Goal: Communication & Community: Answer question/provide support

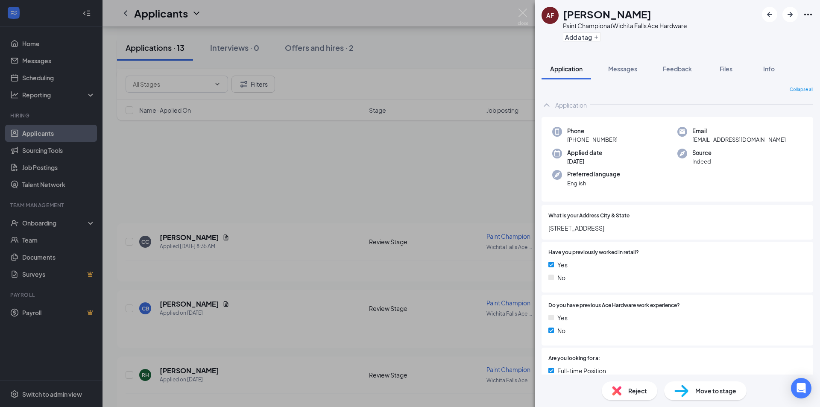
click at [507, 50] on div "AF [PERSON_NAME] Paint Champion at [GEOGRAPHIC_DATA] Ace Hardware Add a tag App…" at bounding box center [410, 203] width 820 height 407
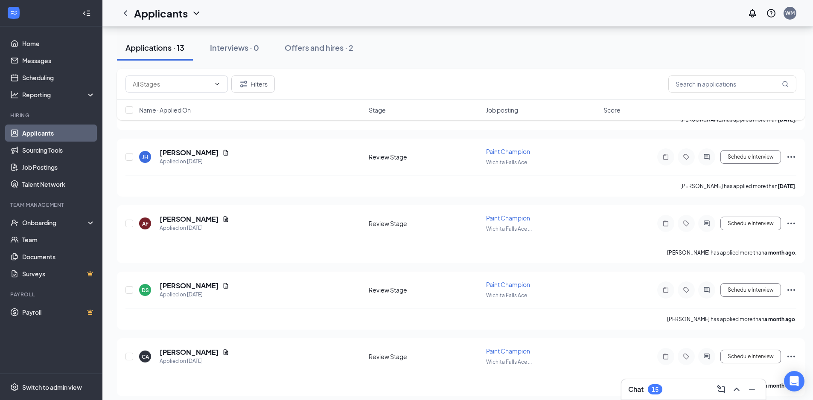
scroll to position [684, 0]
click at [643, 389] on h3 "Chat" at bounding box center [635, 389] width 15 height 9
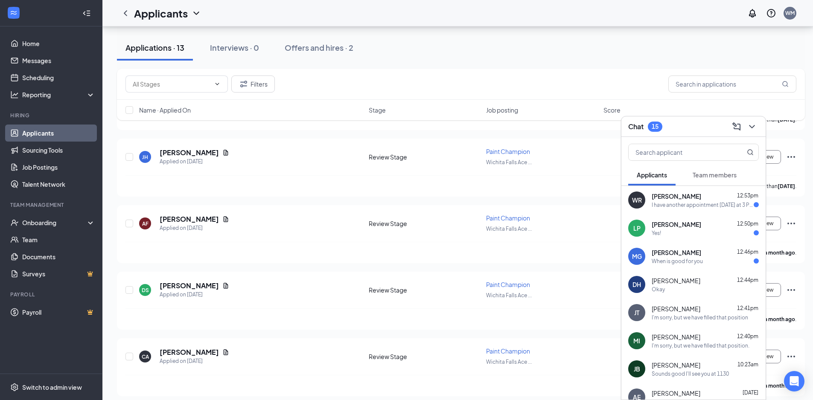
click at [685, 257] on div "[PERSON_NAME] 12:46pm When is good for you" at bounding box center [705, 256] width 107 height 17
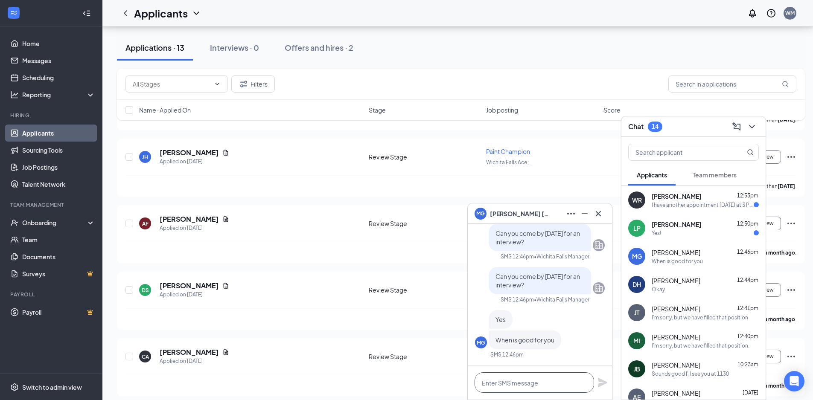
click at [514, 383] on textarea at bounding box center [535, 383] width 120 height 20
type textarea "n"
type textarea "Now?"
click at [601, 381] on icon "Plane" at bounding box center [602, 382] width 9 height 9
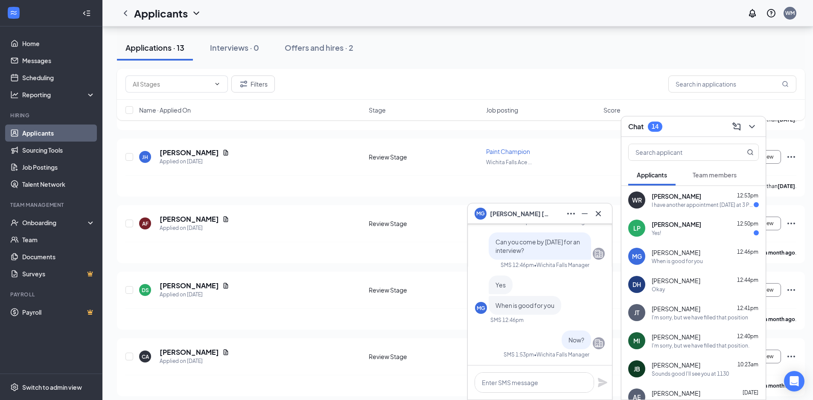
click at [680, 225] on span "[PERSON_NAME]" at bounding box center [677, 224] width 50 height 9
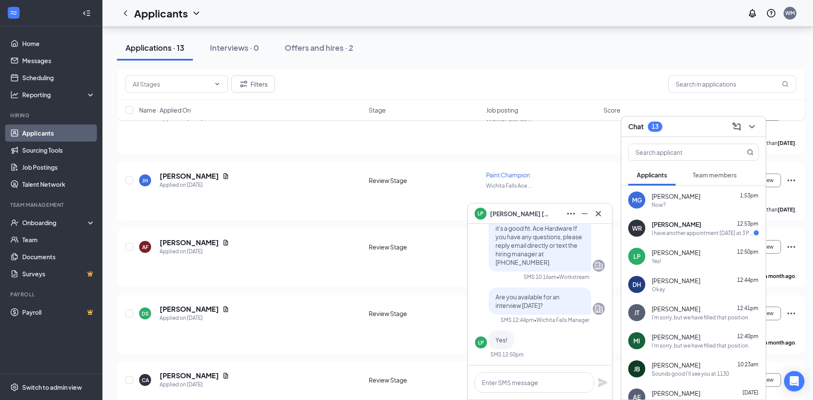
scroll to position [641, 0]
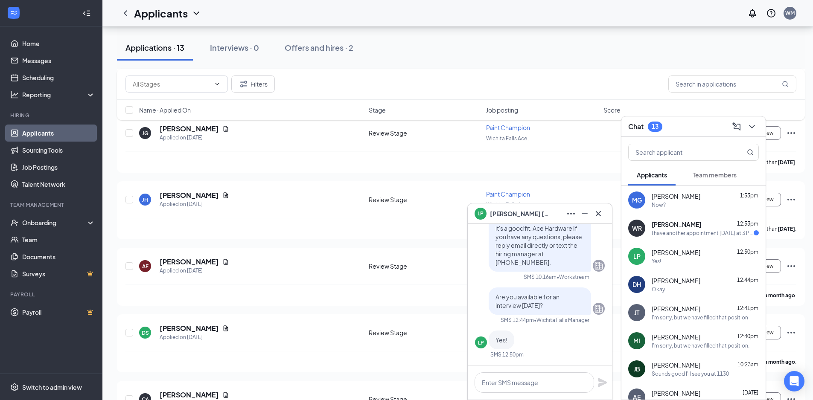
click at [684, 235] on div "I have another appointment [DATE] at 3 PM. Would you have time [DATE]?" at bounding box center [703, 233] width 102 height 7
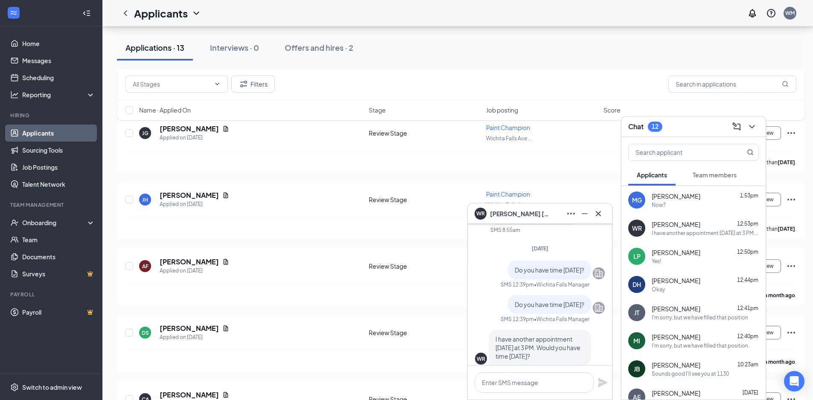
scroll to position [0, 0]
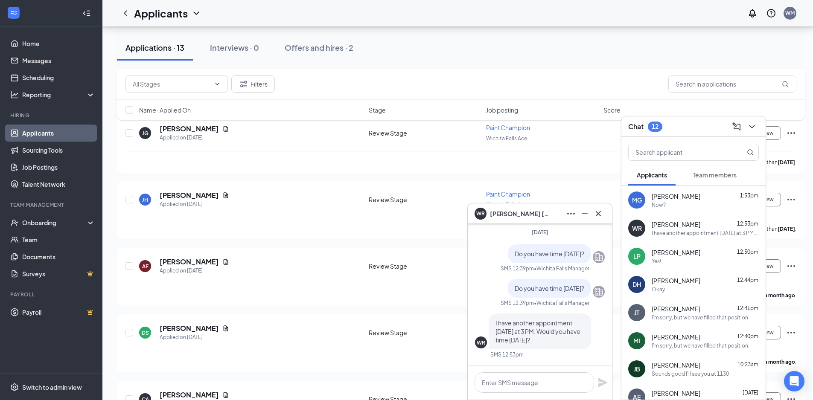
click at [679, 254] on span "[PERSON_NAME]" at bounding box center [676, 252] width 49 height 9
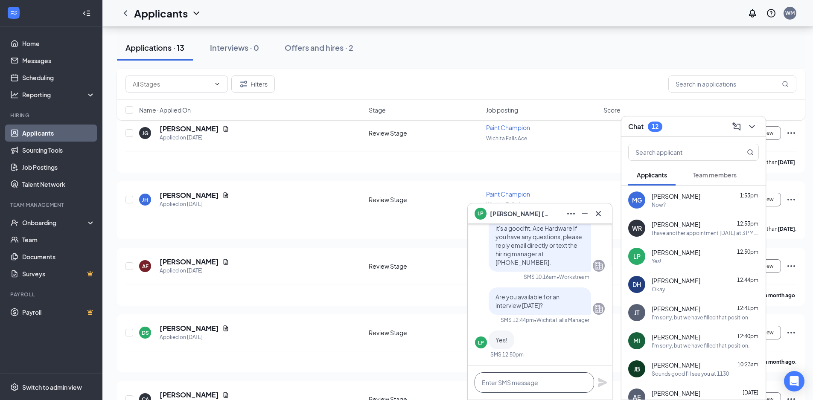
click at [507, 383] on textarea at bounding box center [535, 383] width 120 height 20
type textarea "2"
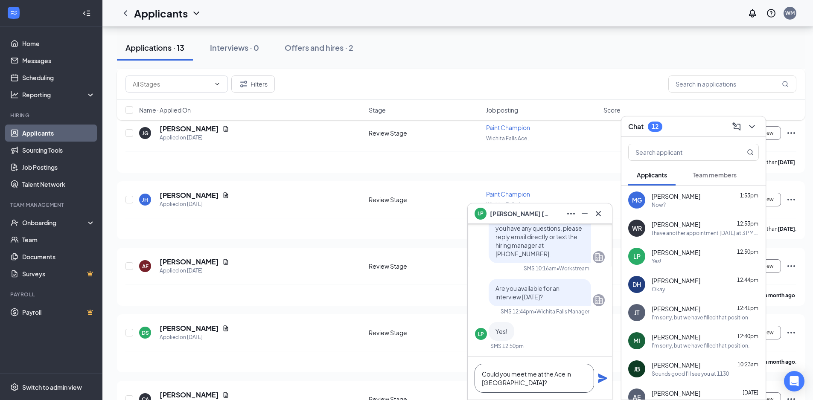
type textarea "Could you meet me at the Ace in [GEOGRAPHIC_DATA]?"
click at [599, 380] on icon "Plane" at bounding box center [602, 378] width 9 height 9
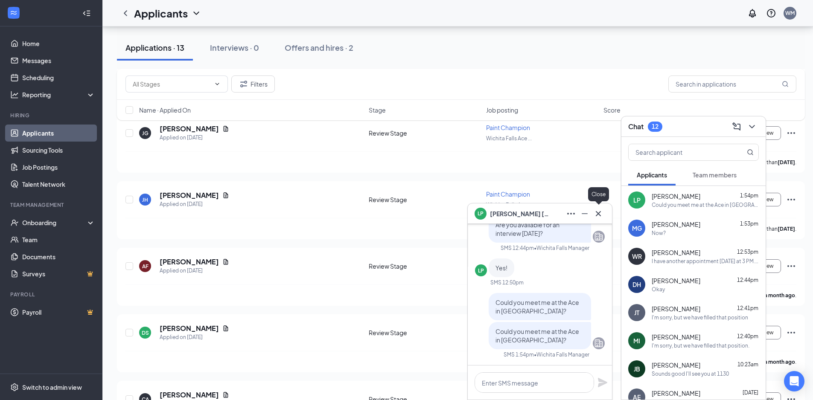
click at [599, 212] on icon "Cross" at bounding box center [598, 214] width 10 height 10
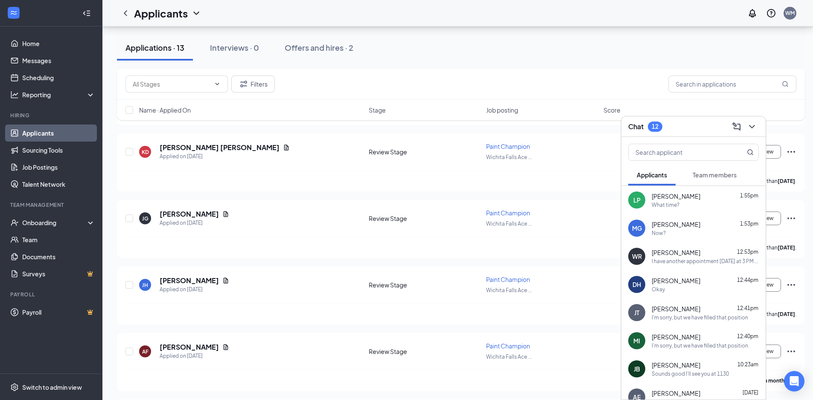
click at [692, 205] on div "What time?" at bounding box center [705, 204] width 107 height 7
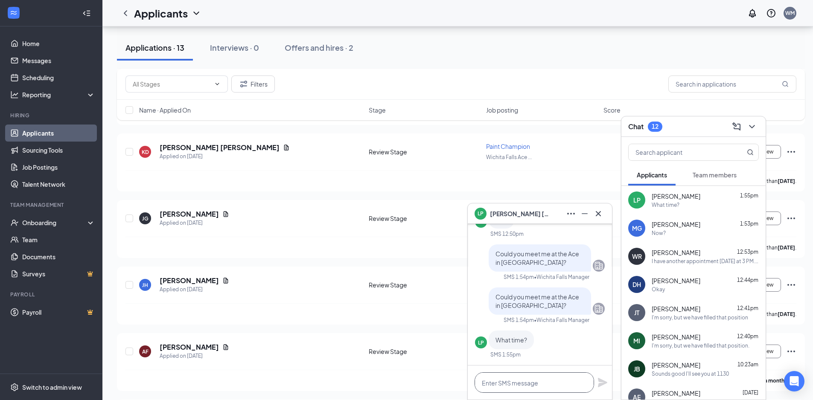
click at [512, 385] on textarea at bounding box center [535, 383] width 120 height 20
drag, startPoint x: 570, startPoint y: 383, endPoint x: 411, endPoint y: 377, distance: 159.0
click at [411, 377] on div "LP [PERSON_NAME] LP [PERSON_NAME] Applicant Store Manager • Ace of Burkburnett …" at bounding box center [460, 3] width 717 height 1064
type textarea "Could you do 2:30?"
click at [600, 380] on icon "Plane" at bounding box center [602, 382] width 9 height 9
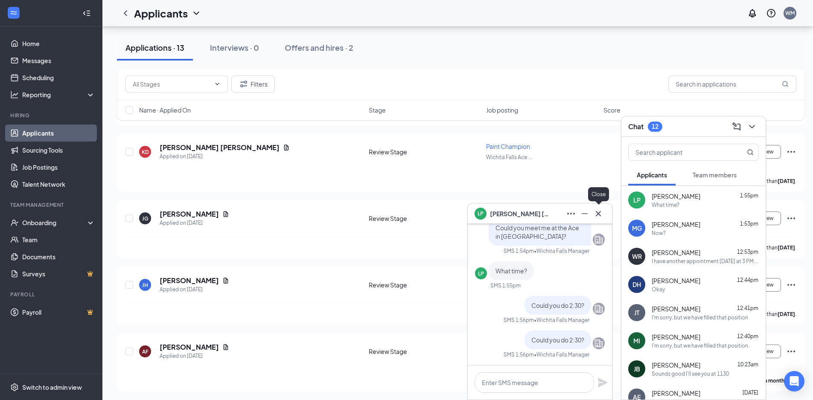
click at [599, 215] on icon "Cross" at bounding box center [598, 214] width 10 height 10
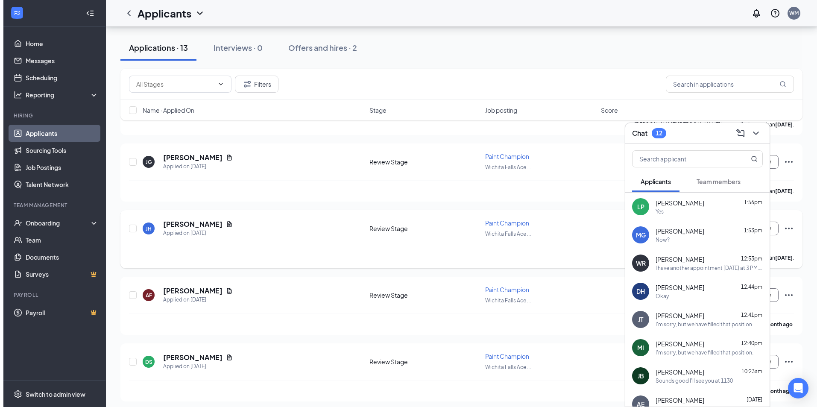
scroll to position [684, 0]
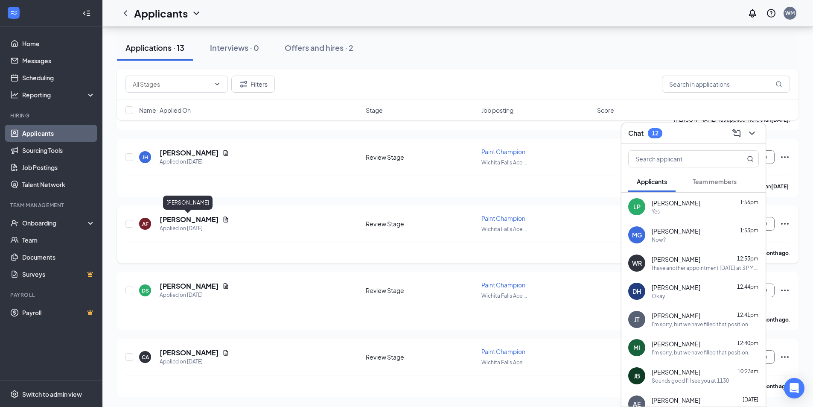
click at [184, 219] on h5 "[PERSON_NAME]" at bounding box center [189, 219] width 59 height 9
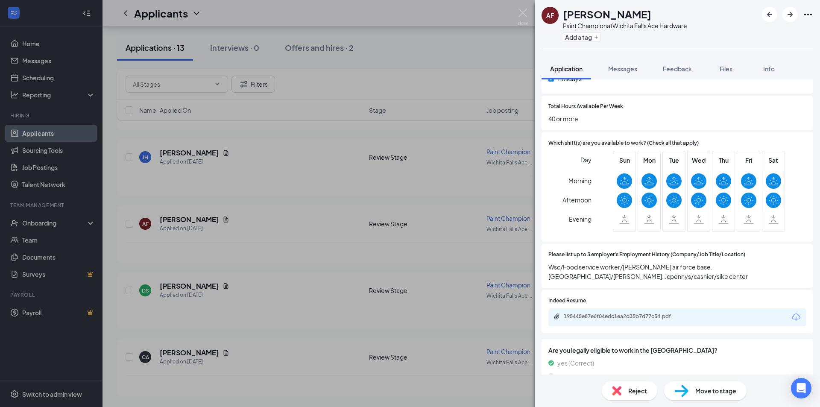
scroll to position [470, 0]
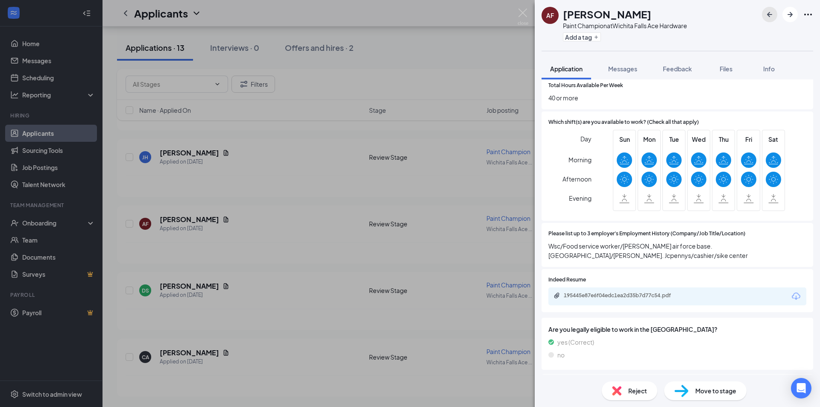
click at [765, 16] on icon "ArrowLeftNew" at bounding box center [769, 14] width 10 height 10
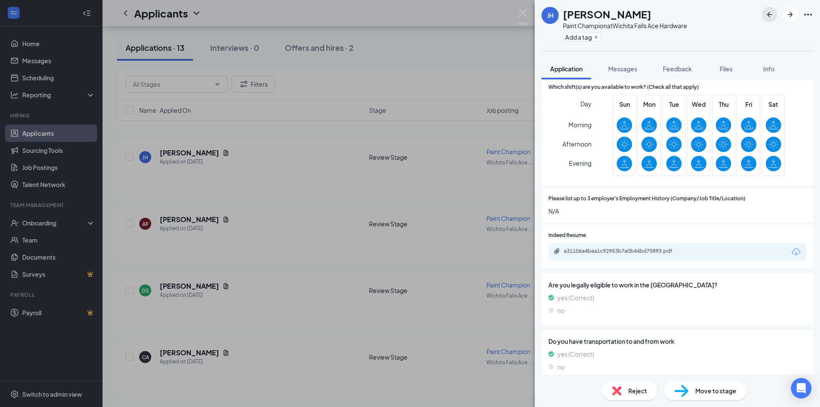
scroll to position [512, 0]
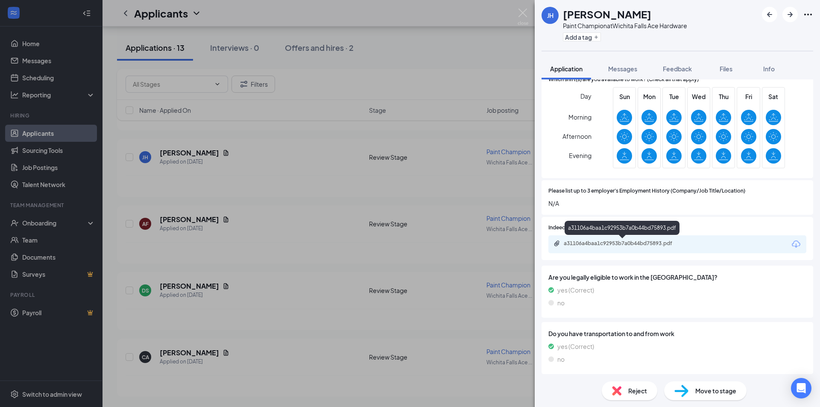
click at [653, 247] on div "a31106a4baa1c92953b7a0b44bd75893.pdf" at bounding box center [622, 244] width 138 height 8
click at [770, 14] on icon "ArrowLeftNew" at bounding box center [769, 14] width 5 height 5
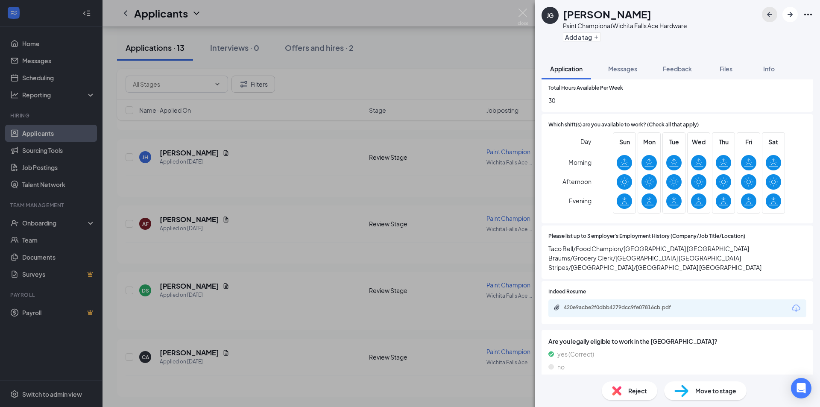
scroll to position [512, 0]
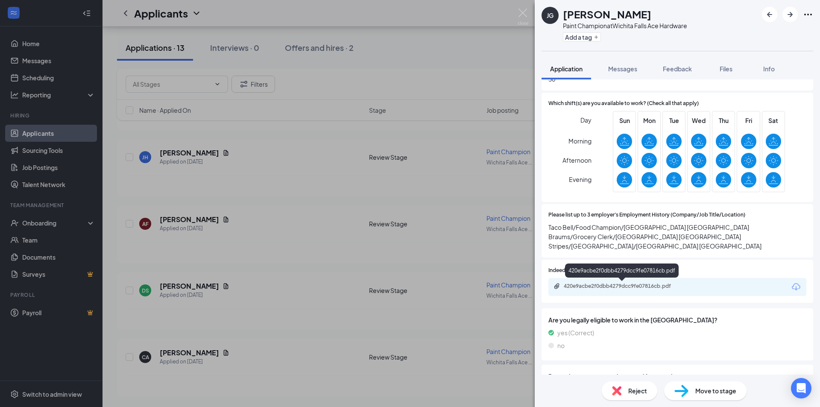
click at [622, 286] on div "420e9acbe2f0dbb4279dcc9fe07816cb.pdf" at bounding box center [624, 286] width 120 height 7
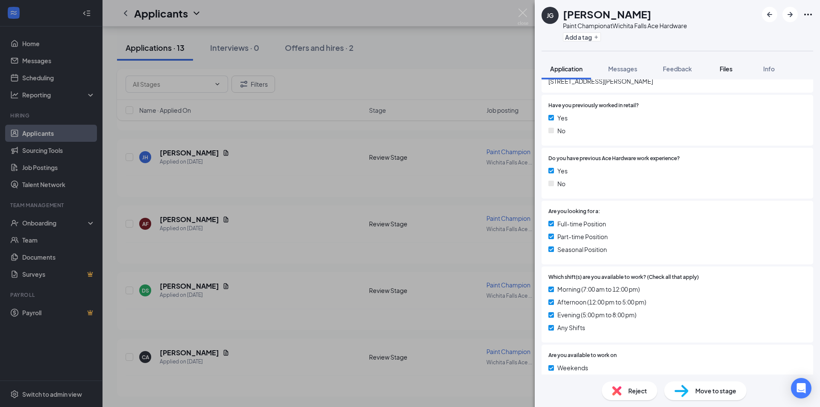
scroll to position [0, 0]
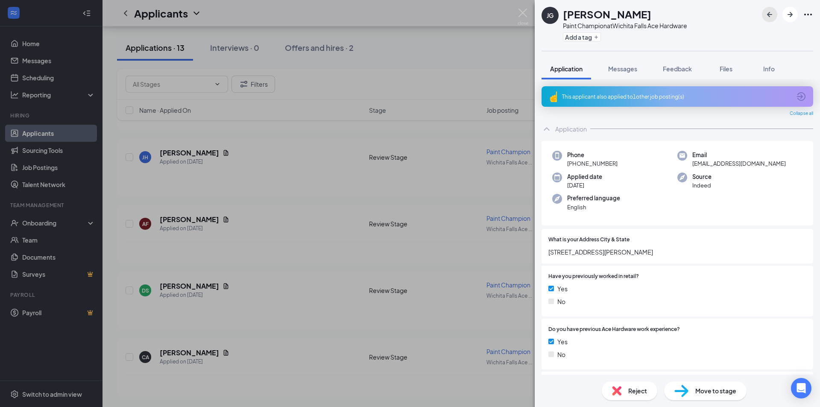
click at [765, 15] on icon "ArrowLeftNew" at bounding box center [769, 14] width 10 height 10
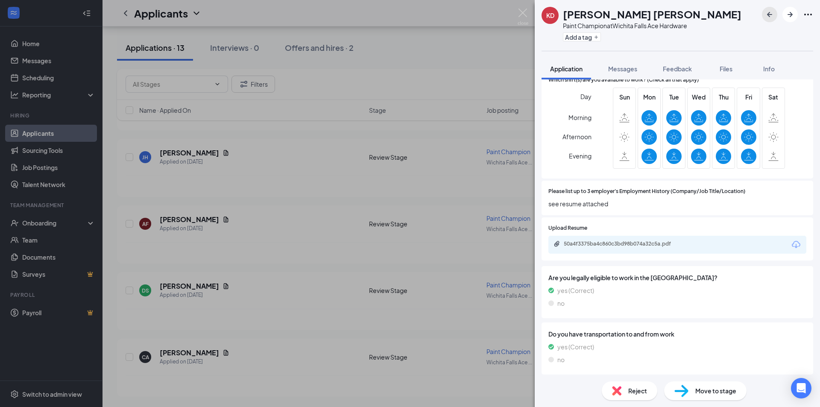
scroll to position [555, 0]
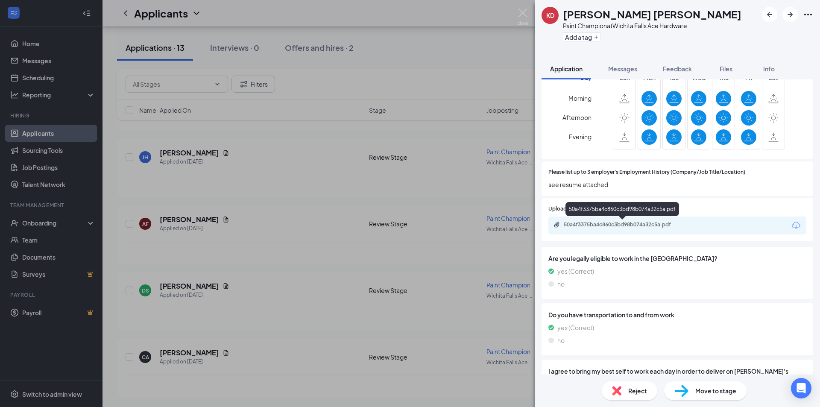
click at [610, 228] on div "50a4f3375ba4c860c3bd98b074a32c5a.pdf" at bounding box center [624, 224] width 120 height 7
click at [771, 12] on icon "ArrowLeftNew" at bounding box center [769, 14] width 10 height 10
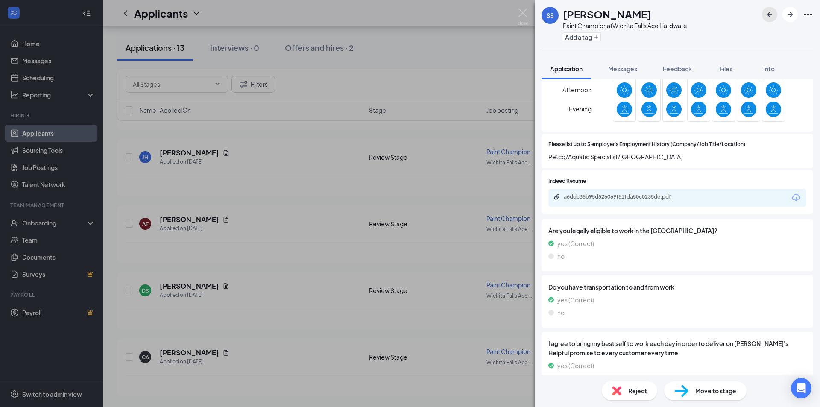
scroll to position [598, 0]
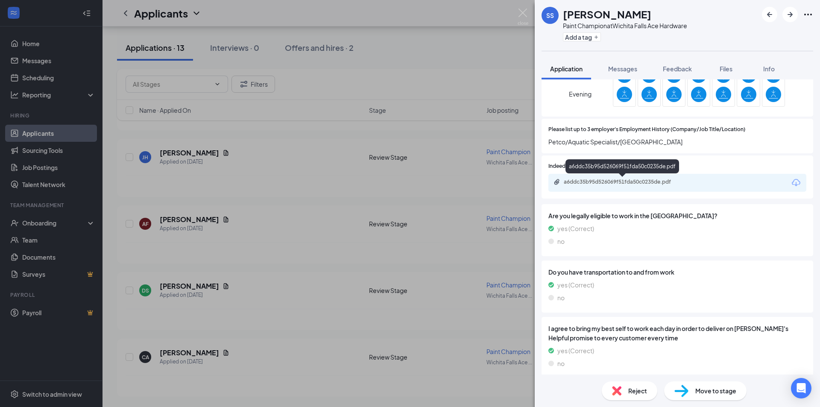
click at [611, 185] on div "a6ddc35b95d526069f51fda50c0235de.pdf" at bounding box center [624, 181] width 120 height 7
click at [766, 15] on icon "ArrowLeftNew" at bounding box center [769, 14] width 10 height 10
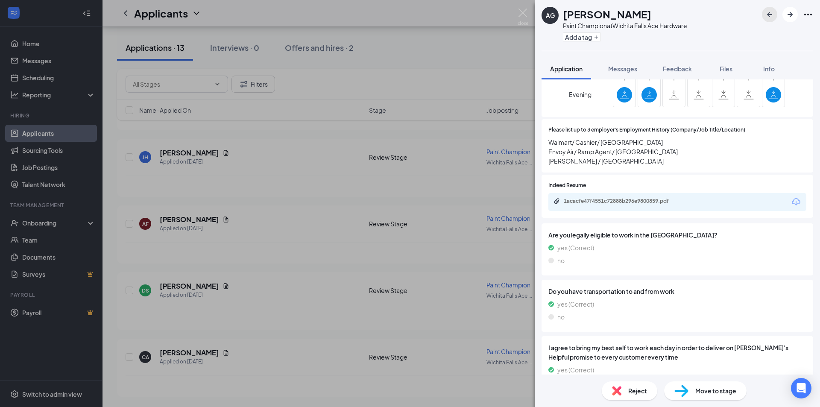
scroll to position [598, 0]
click at [771, 12] on icon "ArrowLeftNew" at bounding box center [769, 14] width 10 height 10
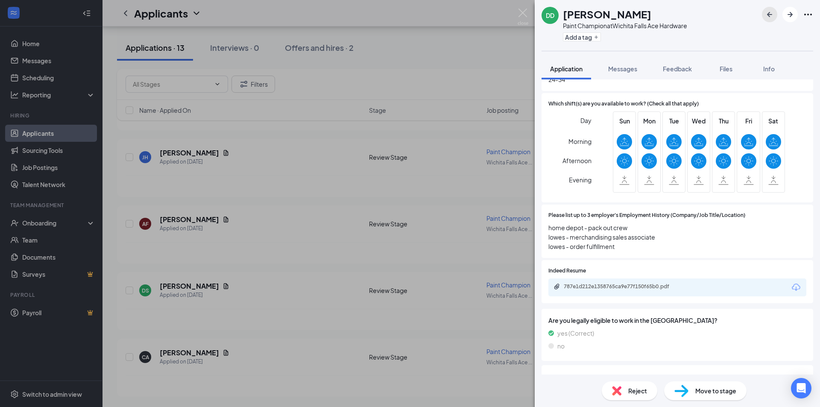
scroll to position [512, 0]
click at [616, 288] on div "787e1d212e1358765ca9e77f150f65b0.pdf" at bounding box center [624, 286] width 120 height 7
click at [768, 12] on icon "ArrowLeftNew" at bounding box center [769, 14] width 10 height 10
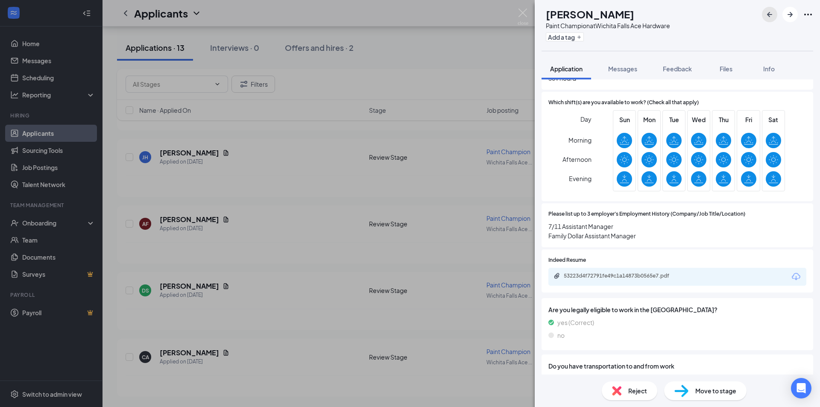
scroll to position [555, 0]
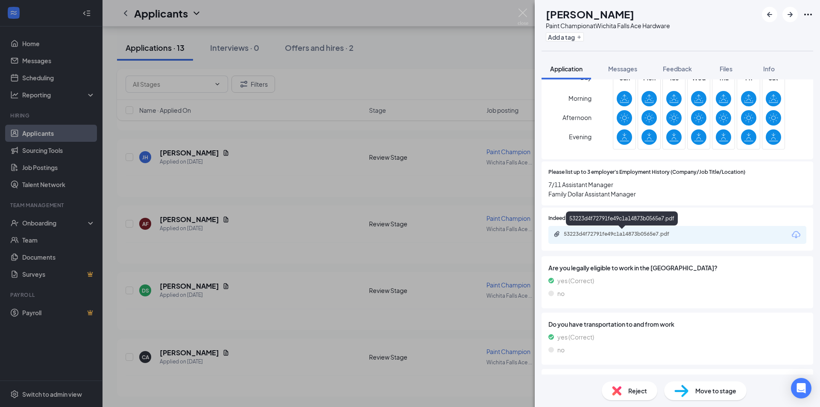
click at [610, 235] on div "53223d4f72791fe49c1a14873b0565e7.pdf" at bounding box center [624, 234] width 120 height 7
click at [767, 13] on icon "ArrowLeftNew" at bounding box center [769, 14] width 10 height 10
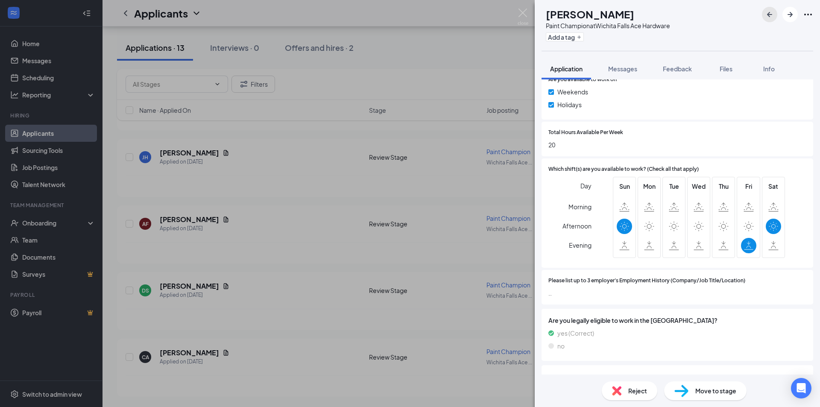
scroll to position [512, 0]
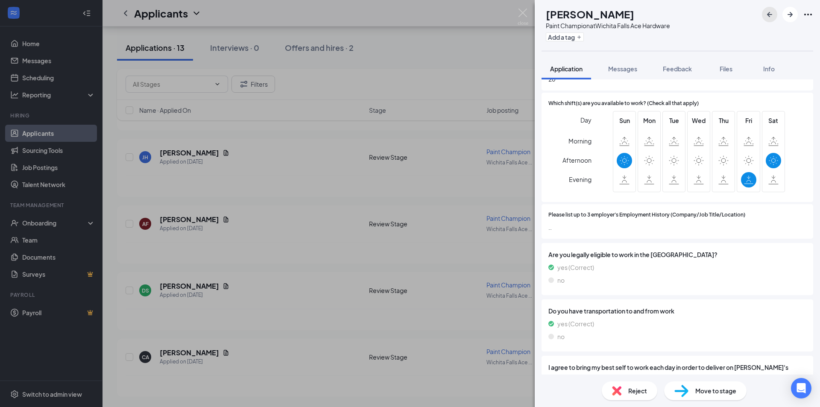
click at [766, 12] on icon "ArrowLeftNew" at bounding box center [769, 14] width 10 height 10
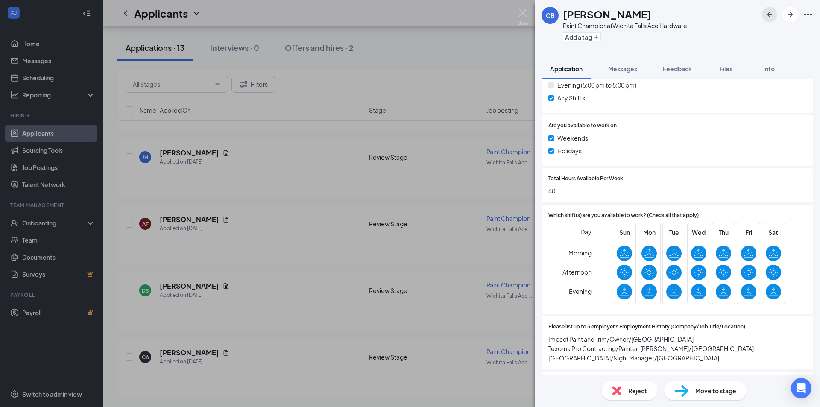
scroll to position [470, 0]
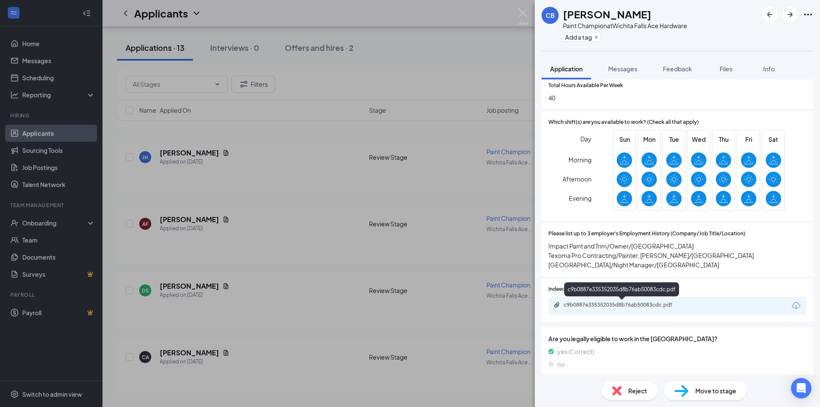
click at [615, 307] on div "c9b0887e335352035d8b76ab50083cdc.pdf" at bounding box center [624, 304] width 120 height 7
click at [770, 12] on icon "ArrowLeftNew" at bounding box center [769, 14] width 5 height 5
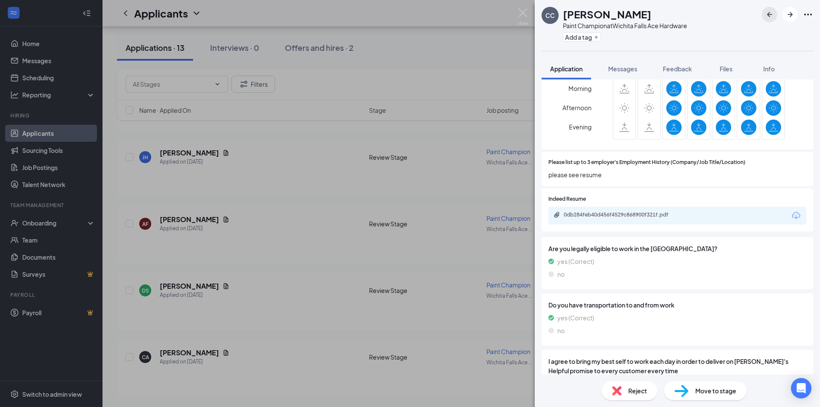
scroll to position [555, 0]
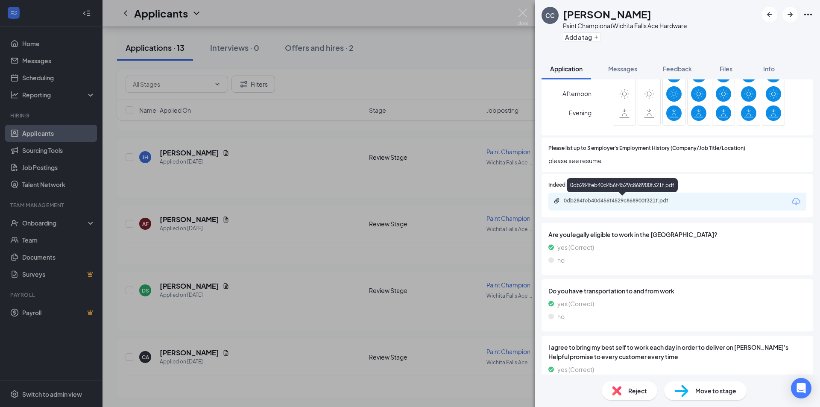
click at [599, 202] on div "0db284feb40d456f4529c868900f321f.pdf" at bounding box center [624, 200] width 120 height 7
click at [765, 12] on icon "ArrowLeftNew" at bounding box center [769, 14] width 10 height 10
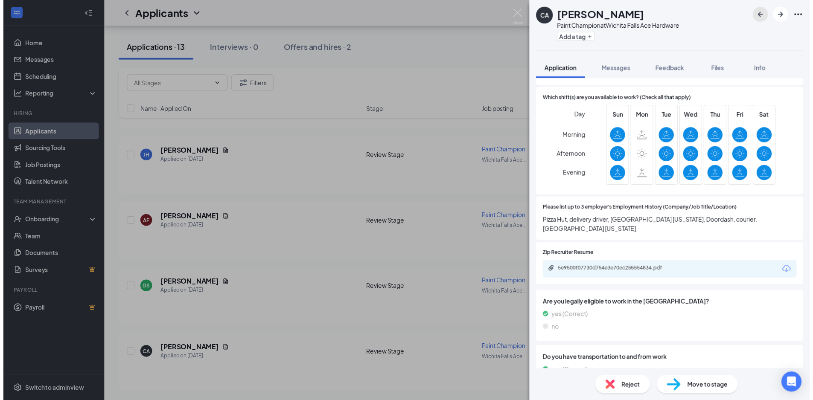
scroll to position [512, 0]
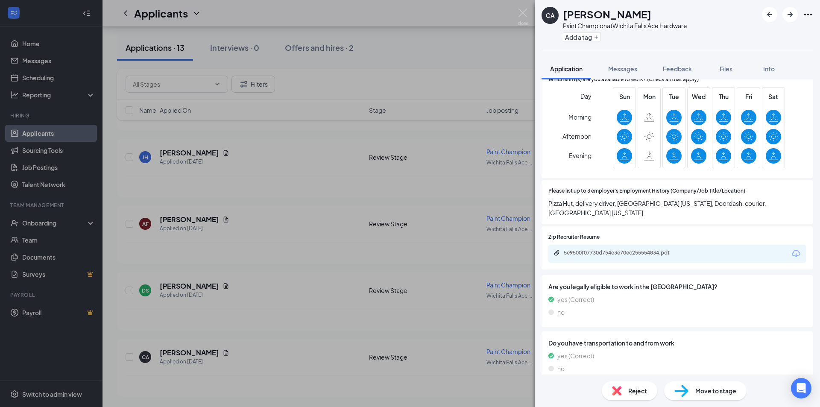
click at [445, 231] on div "CA [PERSON_NAME] Paint Champion at [GEOGRAPHIC_DATA] Ace Hardware Add a tag App…" at bounding box center [410, 203] width 820 height 407
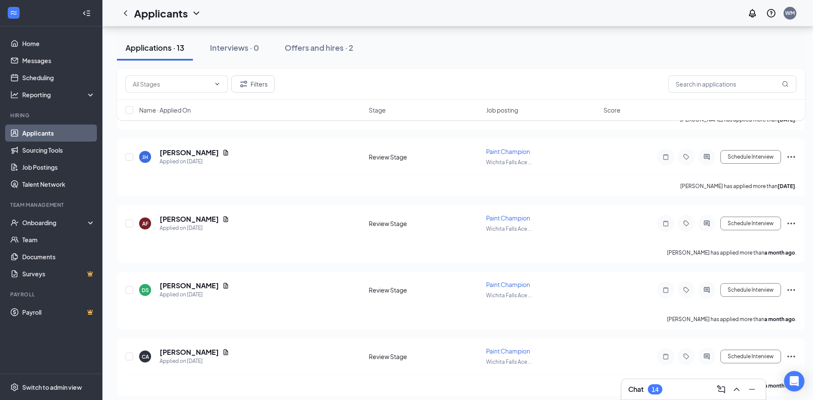
click at [672, 391] on div "Chat 14" at bounding box center [693, 390] width 131 height 14
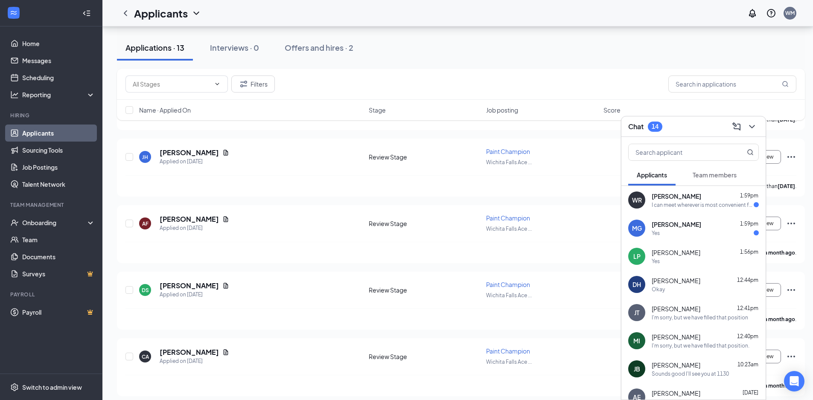
click at [667, 230] on div "Yes" at bounding box center [705, 233] width 107 height 7
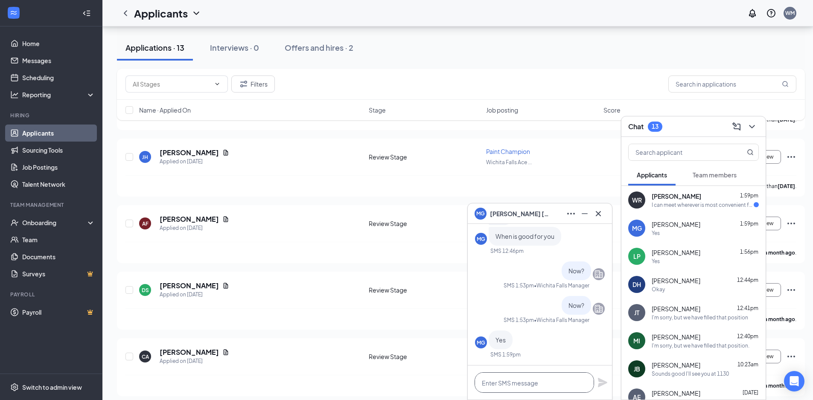
click at [511, 383] on textarea at bounding box center [535, 383] width 120 height 20
type textarea "See you soon"
click at [601, 383] on icon "Plane" at bounding box center [603, 383] width 10 height 10
click at [687, 204] on div "I can meet wherever is most convenient for you." at bounding box center [703, 204] width 102 height 7
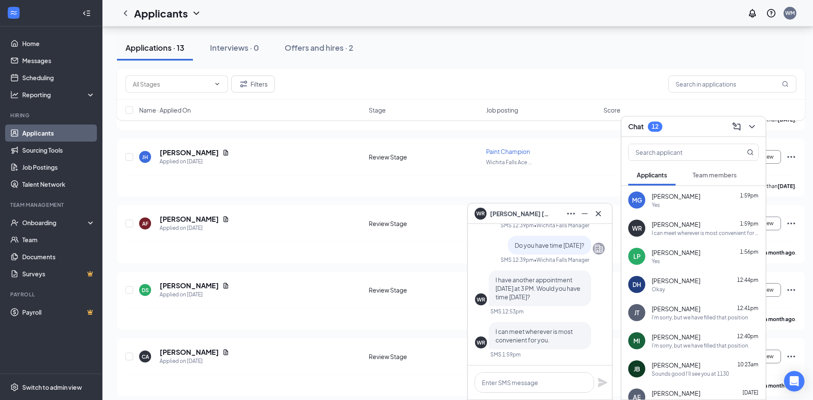
click at [695, 255] on span "[PERSON_NAME]" at bounding box center [676, 252] width 49 height 9
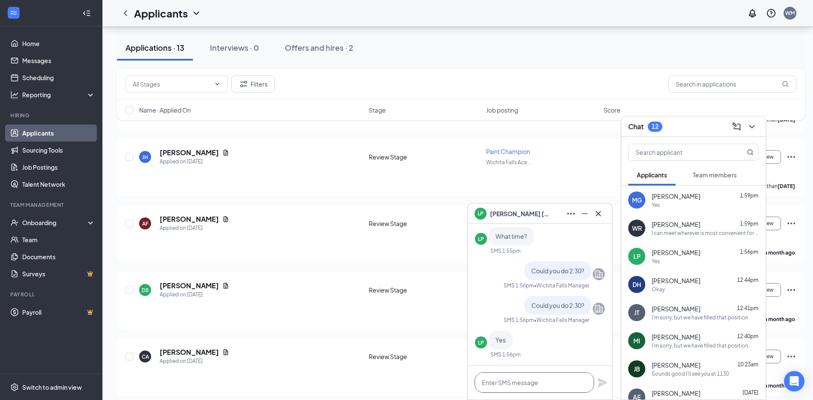
click at [500, 388] on textarea at bounding box center [535, 383] width 120 height 20
type textarea "s"
type textarea "See you then"
click at [604, 384] on icon "Plane" at bounding box center [602, 382] width 9 height 9
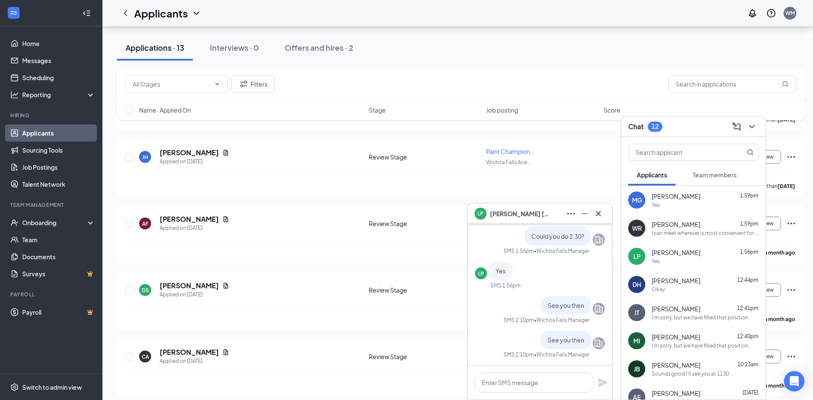
click at [678, 225] on span "[PERSON_NAME]" at bounding box center [676, 224] width 49 height 9
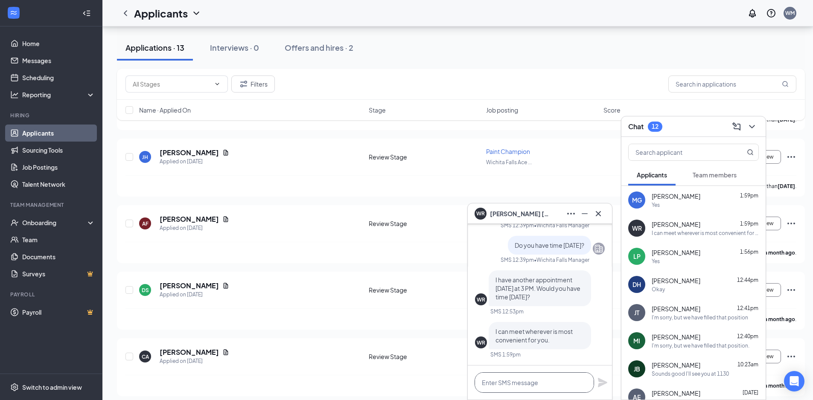
click at [521, 383] on textarea at bounding box center [535, 383] width 120 height 20
type textarea "I can do [DATE] after 10."
click at [602, 382] on icon "Plane" at bounding box center [602, 382] width 9 height 9
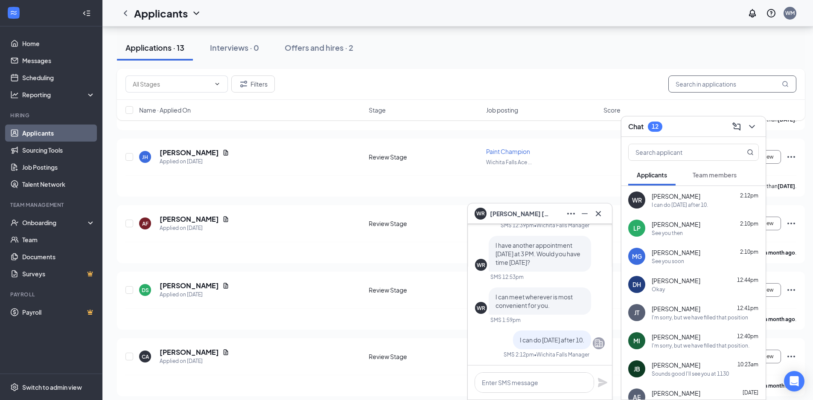
click at [703, 84] on input "text" at bounding box center [733, 84] width 128 height 17
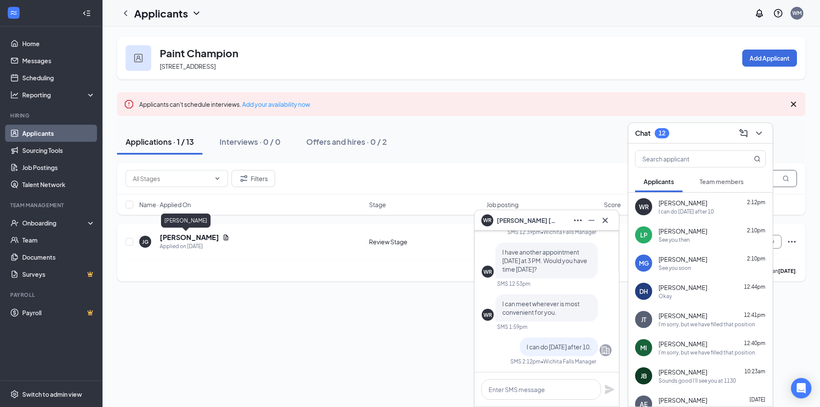
type input "[PERSON_NAME]"
click at [179, 239] on h5 "[PERSON_NAME]" at bounding box center [189, 237] width 59 height 9
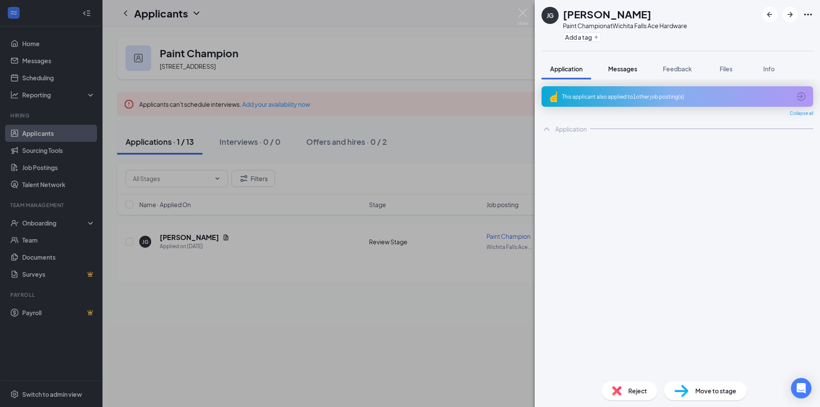
click at [608, 68] on button "Messages" at bounding box center [622, 68] width 46 height 21
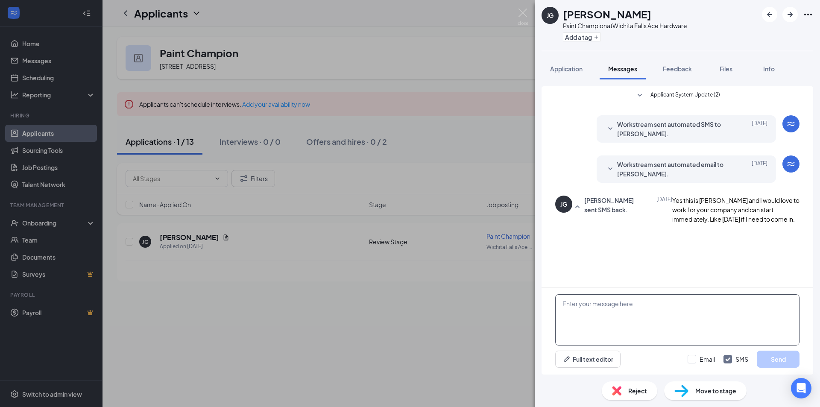
click at [595, 318] on textarea at bounding box center [677, 319] width 244 height 51
type textarea "Can you come in [DATE] for an interview?"
click at [774, 361] on button "Send" at bounding box center [777, 358] width 43 height 17
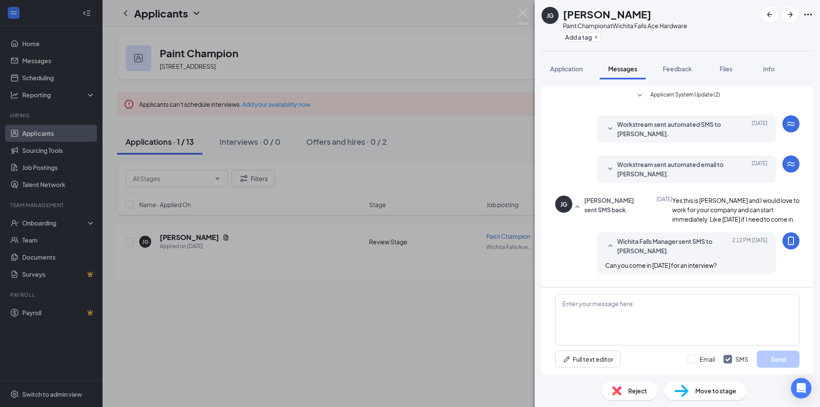
scroll to position [24, 0]
click at [523, 14] on img at bounding box center [522, 17] width 11 height 17
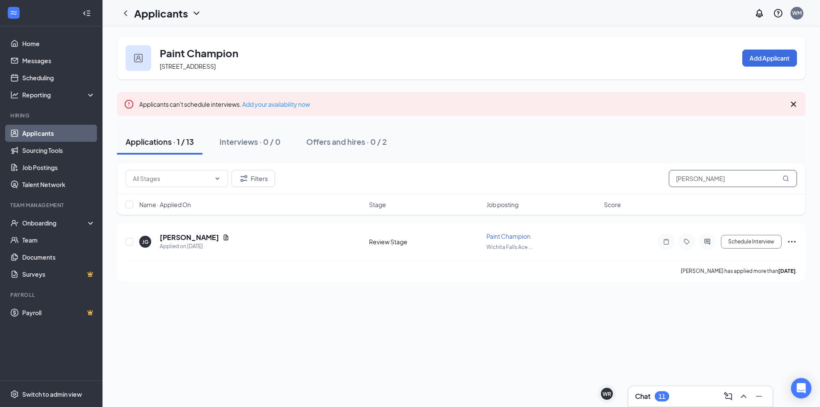
click at [714, 181] on input "[PERSON_NAME]" at bounding box center [733, 178] width 128 height 17
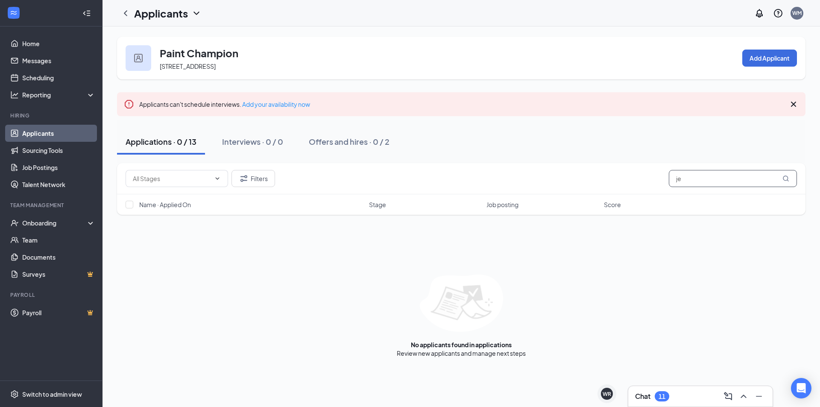
type input "j"
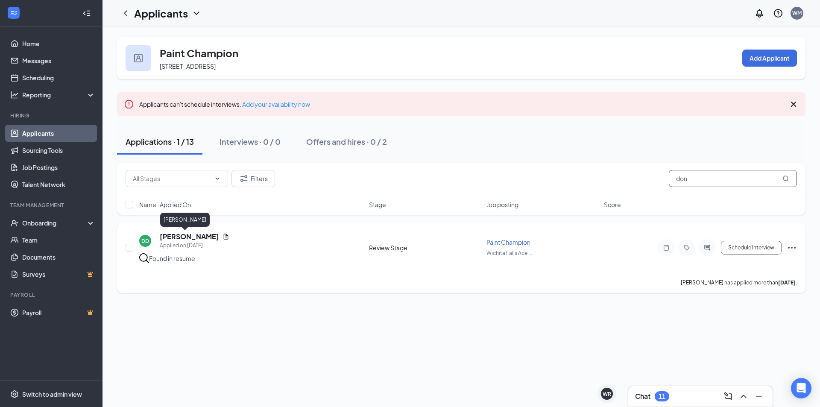
type input "don"
click at [172, 236] on h5 "[PERSON_NAME]" at bounding box center [189, 236] width 59 height 9
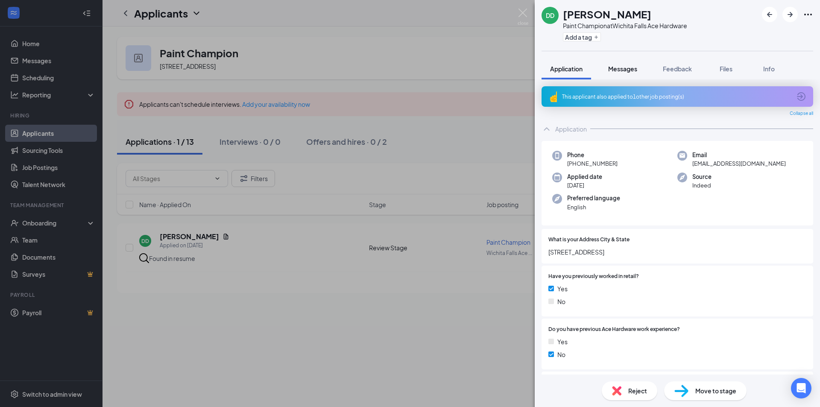
click at [618, 69] on span "Messages" at bounding box center [622, 69] width 29 height 8
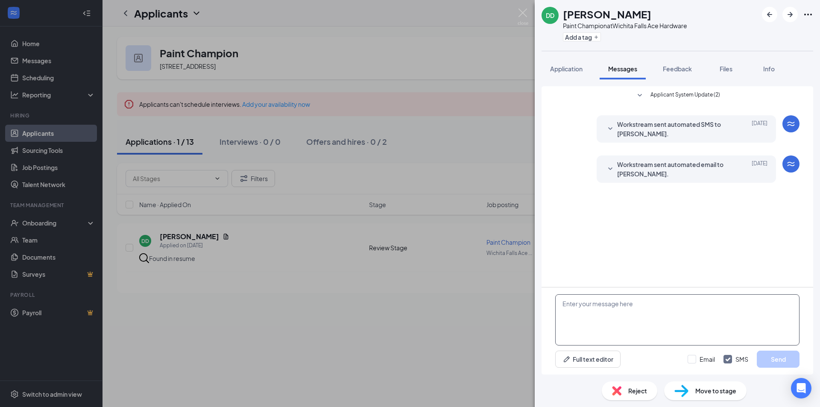
click at [615, 302] on textarea at bounding box center [677, 319] width 244 height 51
type textarea "Can you come in [DATE] for an interview?"
click at [777, 358] on button "Send" at bounding box center [777, 358] width 43 height 17
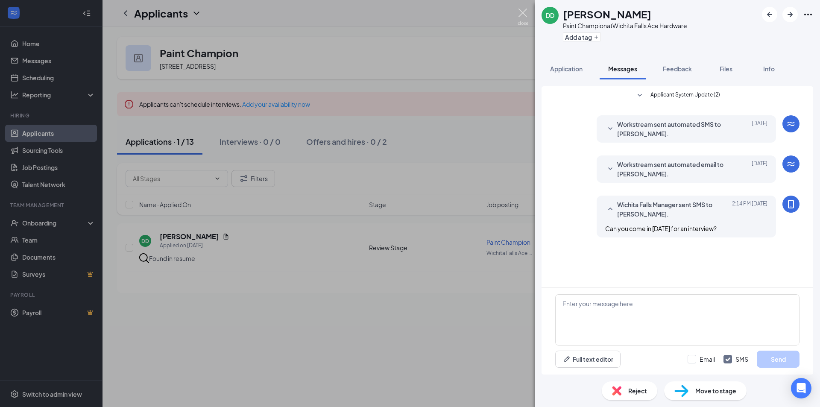
click at [519, 15] on img at bounding box center [522, 17] width 11 height 17
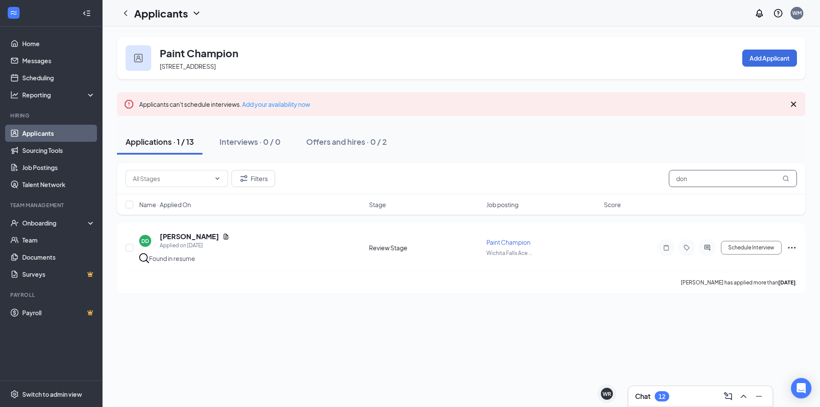
drag, startPoint x: 689, startPoint y: 180, endPoint x: 651, endPoint y: 172, distance: 38.9
click at [655, 180] on div "Filters don" at bounding box center [461, 178] width 671 height 17
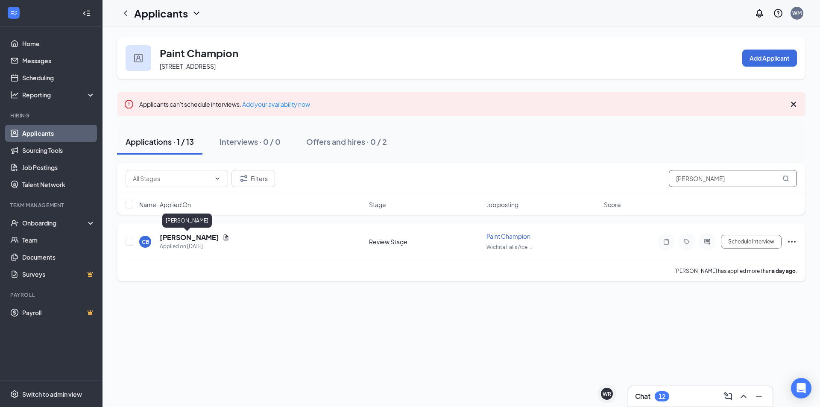
type input "[PERSON_NAME]"
click at [188, 240] on h5 "[PERSON_NAME]" at bounding box center [189, 237] width 59 height 9
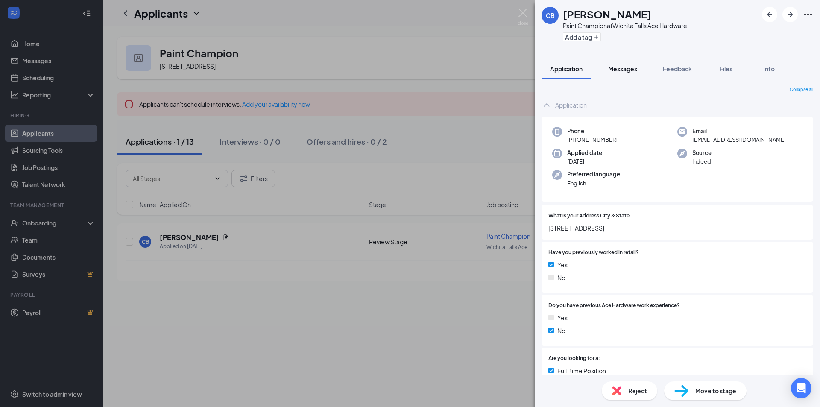
click at [627, 69] on span "Messages" at bounding box center [622, 69] width 29 height 8
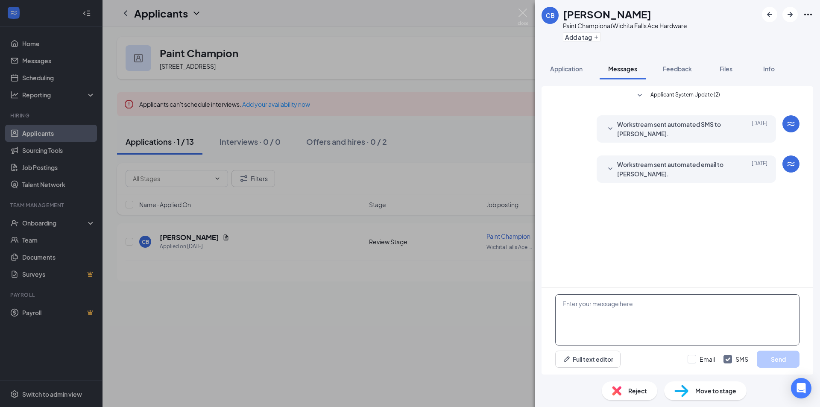
click at [580, 317] on textarea at bounding box center [677, 319] width 244 height 51
type textarea "Could you come by [DATE] for an interview?"
click at [771, 361] on button "Send" at bounding box center [777, 358] width 43 height 17
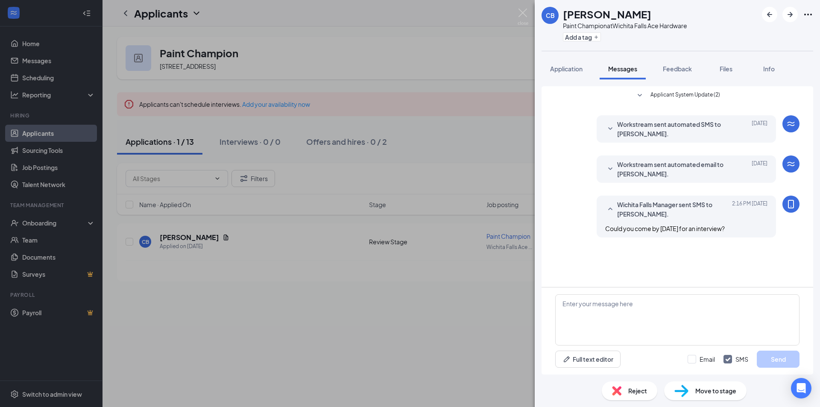
click at [412, 67] on div "[PERSON_NAME] Paint Champion at [GEOGRAPHIC_DATA] Ace Hardware Add a tag Applic…" at bounding box center [410, 203] width 820 height 407
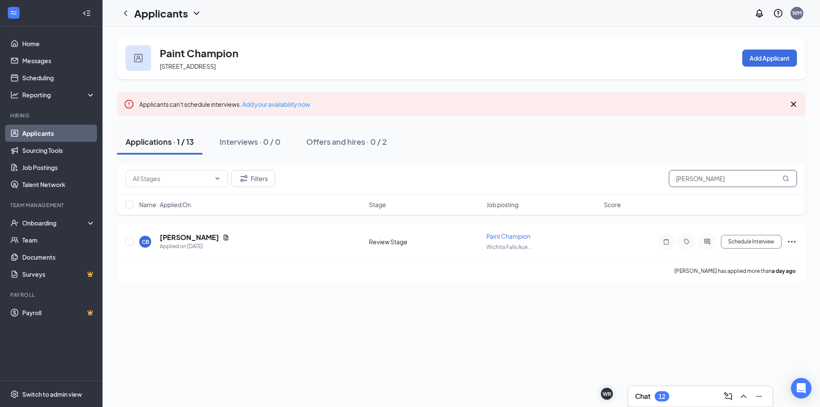
drag, startPoint x: 712, startPoint y: 181, endPoint x: 604, endPoint y: 173, distance: 107.9
click at [609, 175] on div "Filters [PERSON_NAME]" at bounding box center [461, 178] width 671 height 17
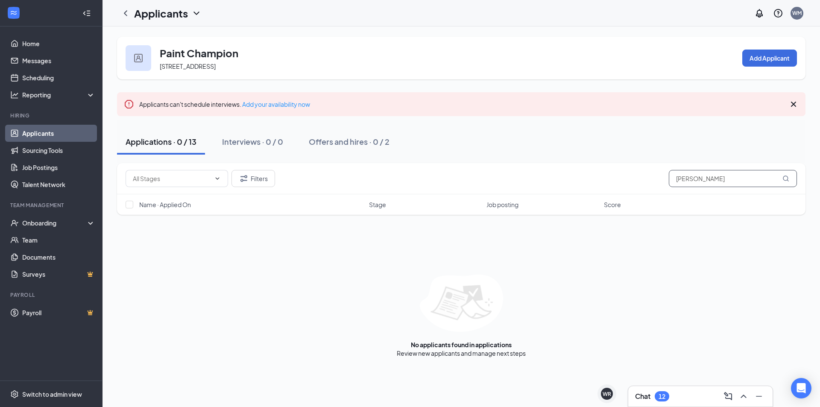
type input "[PERSON_NAME]"
click at [194, 15] on icon "ChevronDown" at bounding box center [196, 13] width 10 height 10
click at [173, 36] on link "Applicants" at bounding box center [185, 37] width 92 height 9
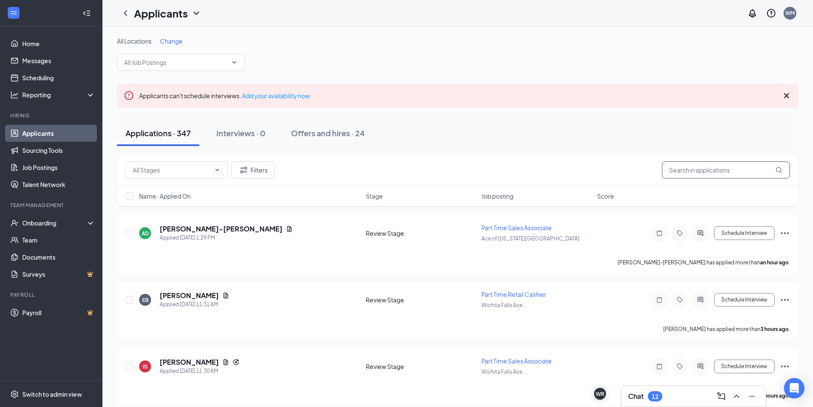
click at [695, 170] on input "text" at bounding box center [726, 169] width 128 height 17
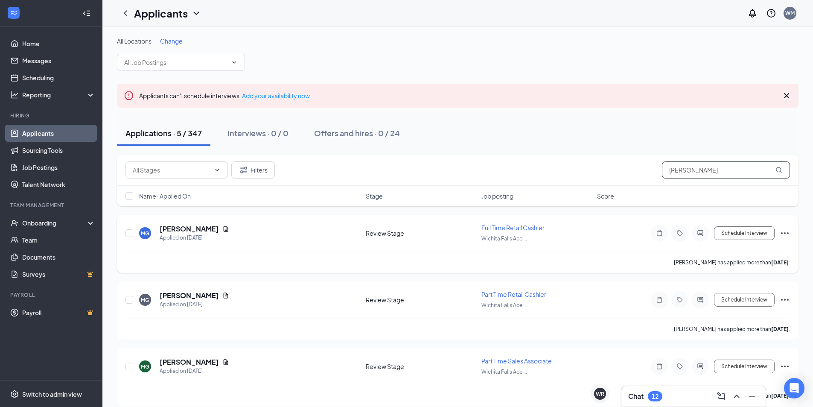
type input "[PERSON_NAME]"
click at [505, 227] on span "Full Time Retail Cashier" at bounding box center [513, 228] width 63 height 8
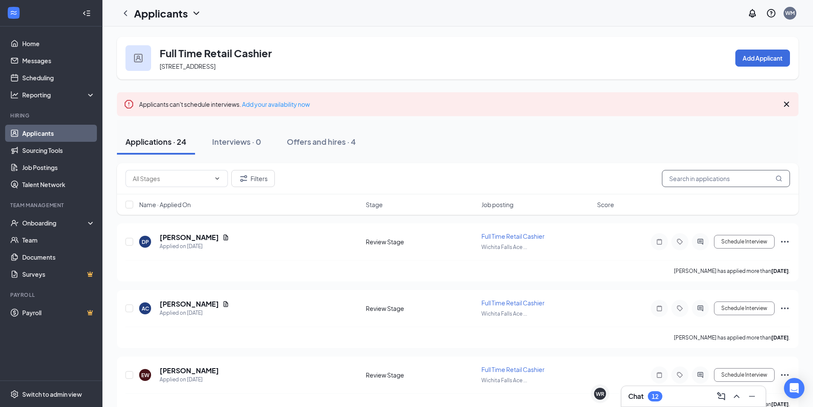
click at [686, 181] on input "text" at bounding box center [726, 178] width 128 height 17
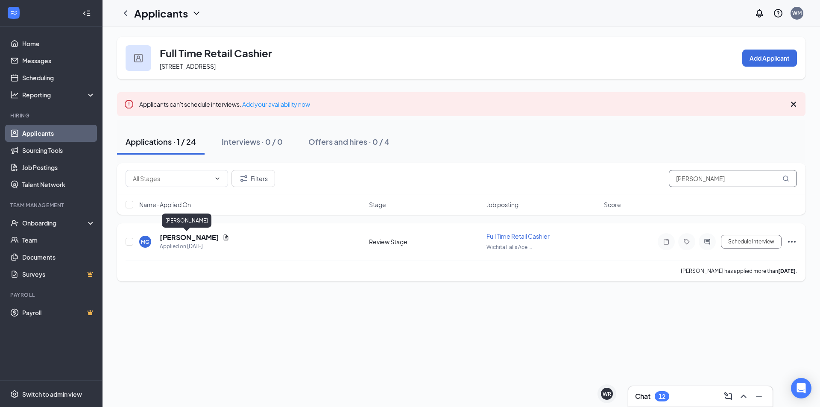
type input "[PERSON_NAME]"
click at [166, 240] on h5 "[PERSON_NAME]" at bounding box center [189, 237] width 59 height 9
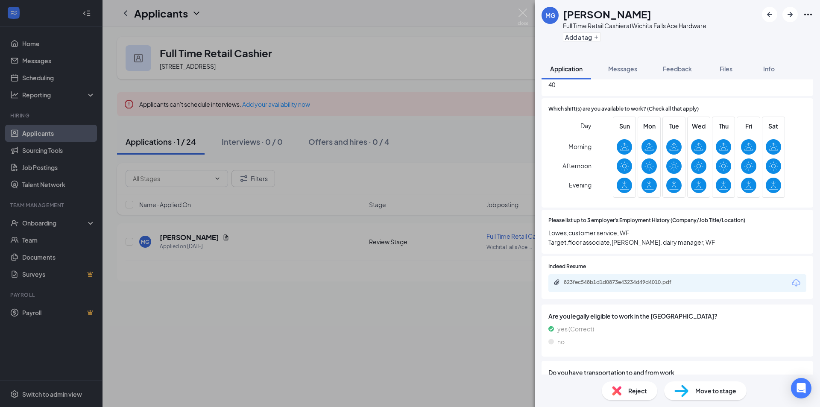
scroll to position [555, 0]
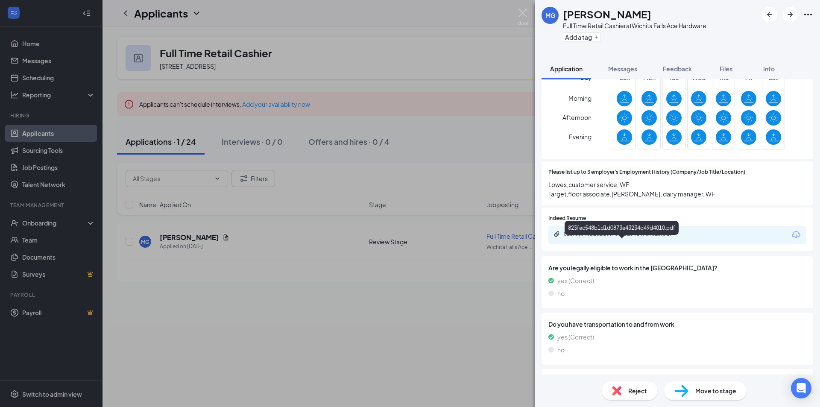
click at [593, 237] on div "823fec548b1d1d0873e43234d49d4010.pdf" at bounding box center [624, 234] width 120 height 7
click at [482, 52] on div "MG [PERSON_NAME] Full Time Retail Cashier at [GEOGRAPHIC_DATA] Ace Hardware Add…" at bounding box center [410, 203] width 820 height 407
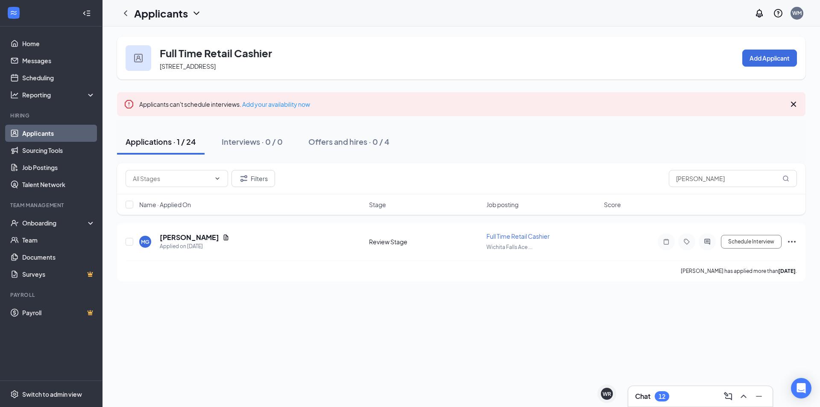
click at [677, 393] on div "Chat 12" at bounding box center [700, 396] width 131 height 14
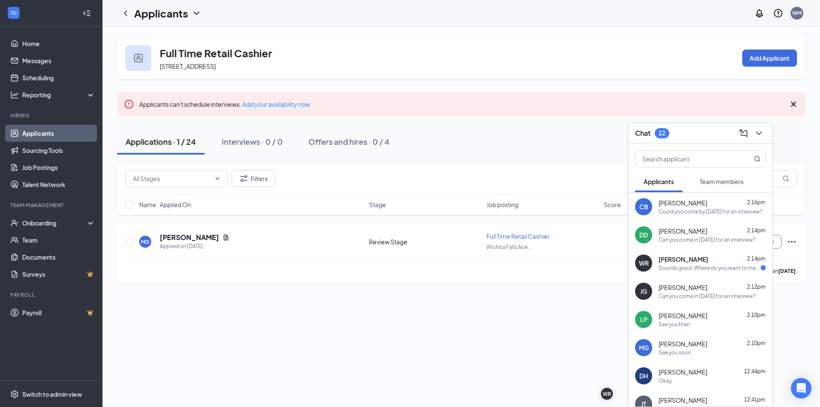
click at [692, 263] on span "[PERSON_NAME]" at bounding box center [683, 259] width 50 height 9
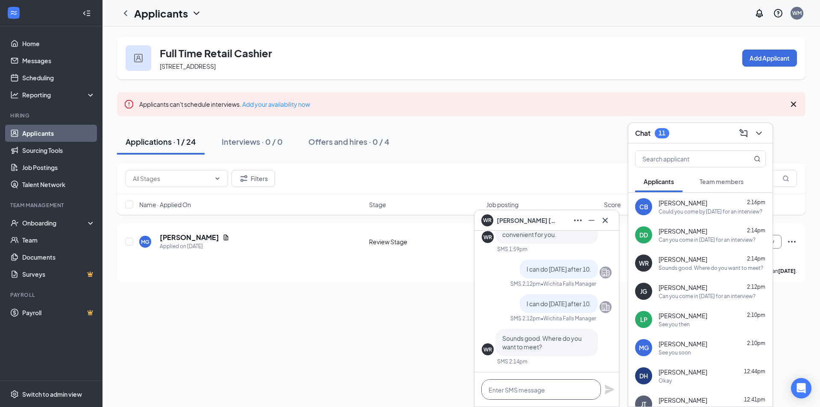
click at [508, 391] on textarea at bounding box center [541, 389] width 120 height 20
type textarea "Wichita Falls Ace Hardware"
click at [609, 391] on icon "Plane" at bounding box center [608, 389] width 9 height 9
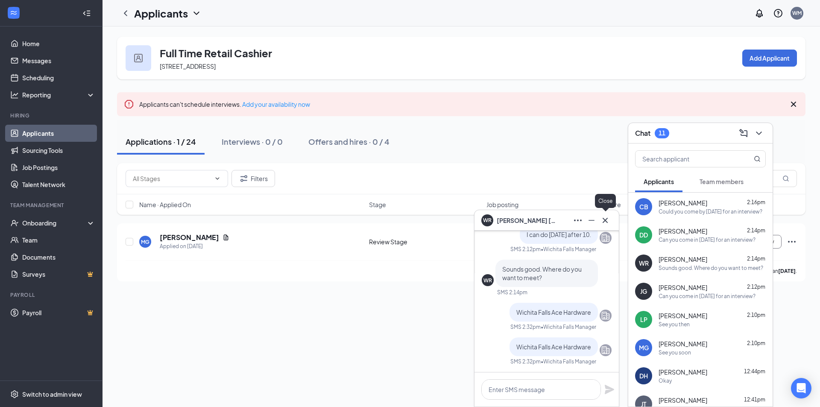
click at [606, 221] on icon "Cross" at bounding box center [604, 219] width 5 height 5
